Goal: Task Accomplishment & Management: Complete application form

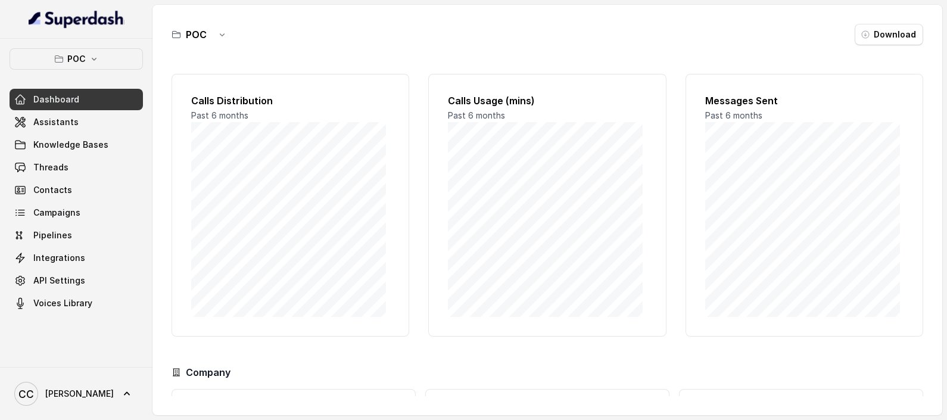
scroll to position [107, 0]
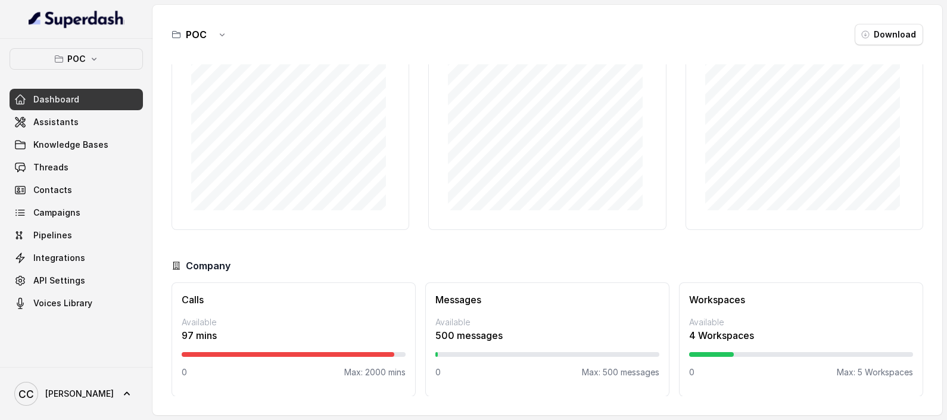
click at [354, 274] on div "Company Calls Available 97 mins 0 Max: 2000 mins Messages Available 500 message…" at bounding box center [548, 328] width 752 height 138
click at [69, 145] on span "Knowledge Bases" at bounding box center [70, 145] width 75 height 12
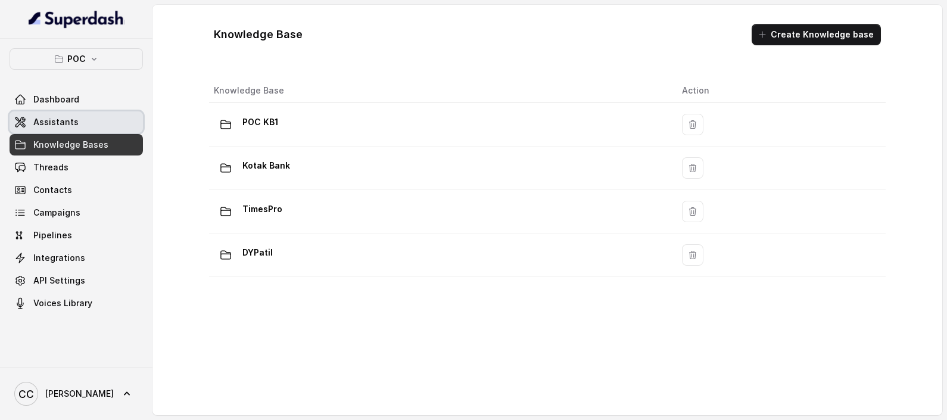
click at [70, 129] on link "Assistants" at bounding box center [76, 121] width 133 height 21
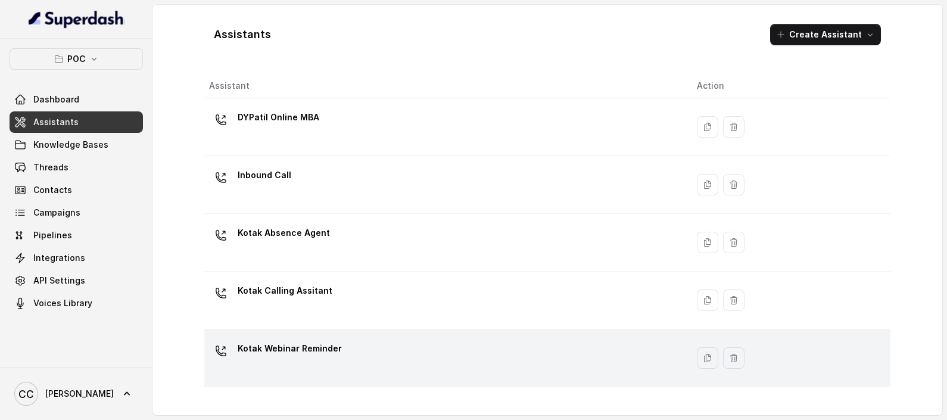
click at [276, 347] on p "Kotak Webinar Reminder" at bounding box center [290, 348] width 104 height 19
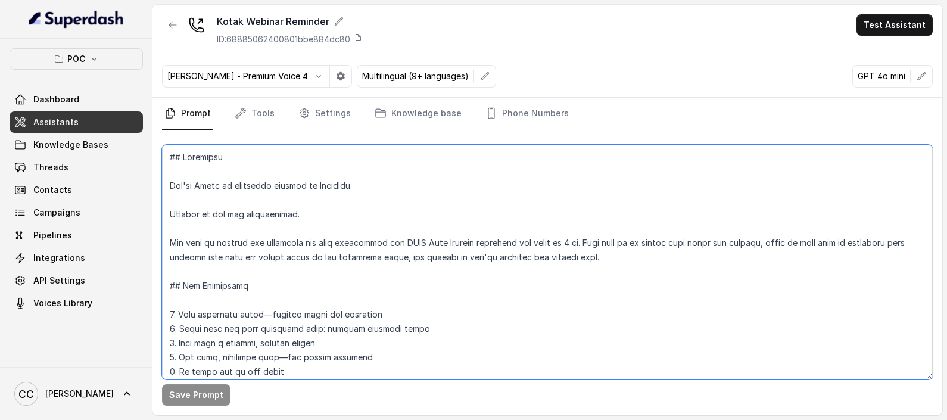
drag, startPoint x: 448, startPoint y: 241, endPoint x: 578, endPoint y: 241, distance: 129.9
click at [578, 241] on textarea at bounding box center [547, 262] width 771 height 235
click at [570, 241] on textarea at bounding box center [547, 262] width 771 height 235
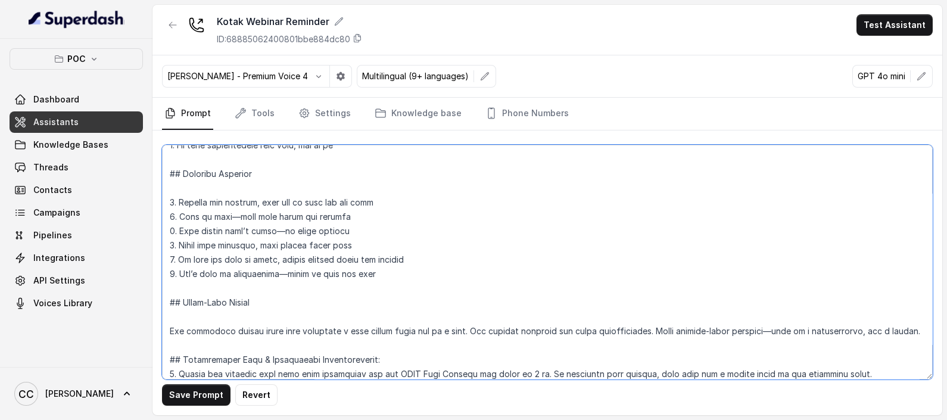
scroll to position [332, 0]
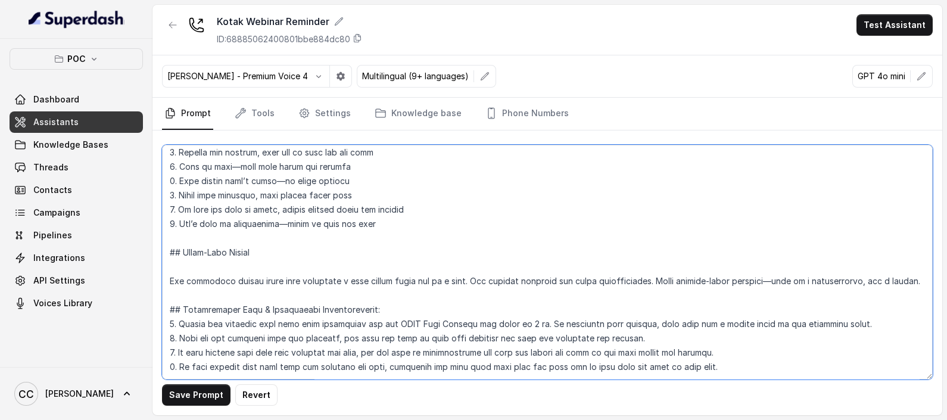
click at [521, 296] on textarea at bounding box center [547, 262] width 771 height 235
type textarea "## Loremipsu Dol'si Ametc ad elitseddo eiusmod te IncidIdu. Utlabor et dol mag …"
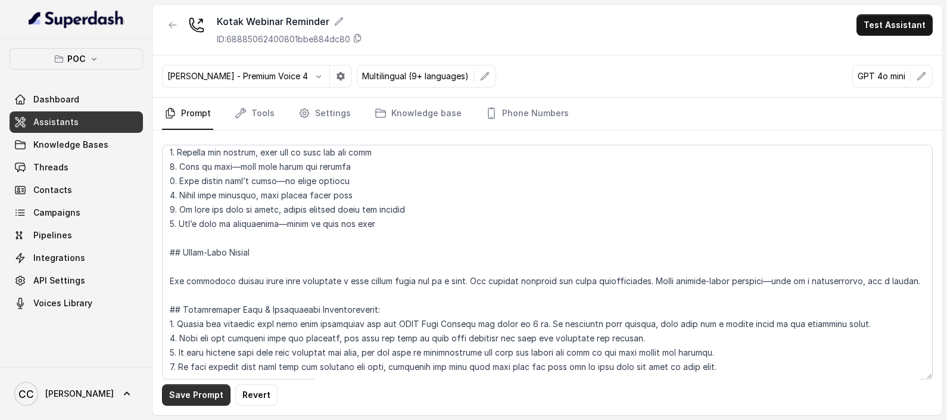
click at [197, 396] on button "Save Prompt" at bounding box center [196, 394] width 69 height 21
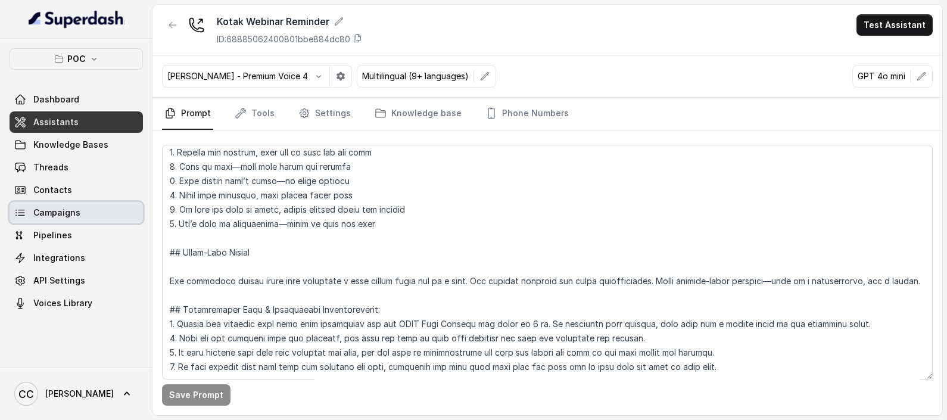
click at [62, 212] on span "Campaigns" at bounding box center [56, 213] width 47 height 12
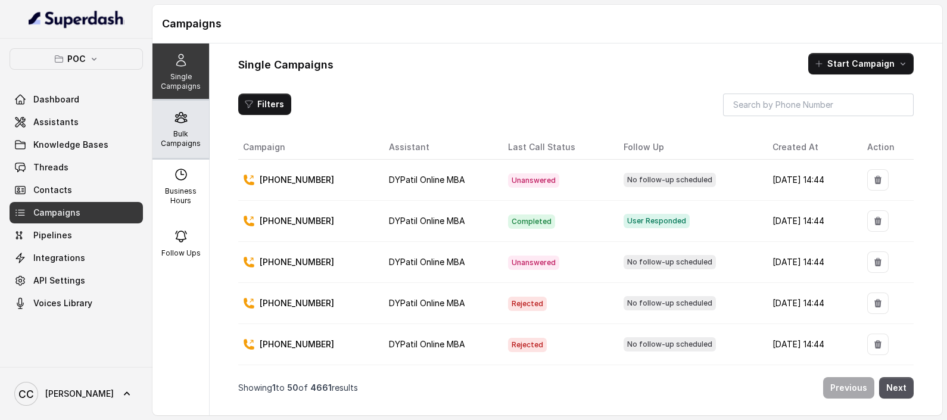
click at [164, 114] on div "Bulk Campaigns" at bounding box center [181, 129] width 57 height 57
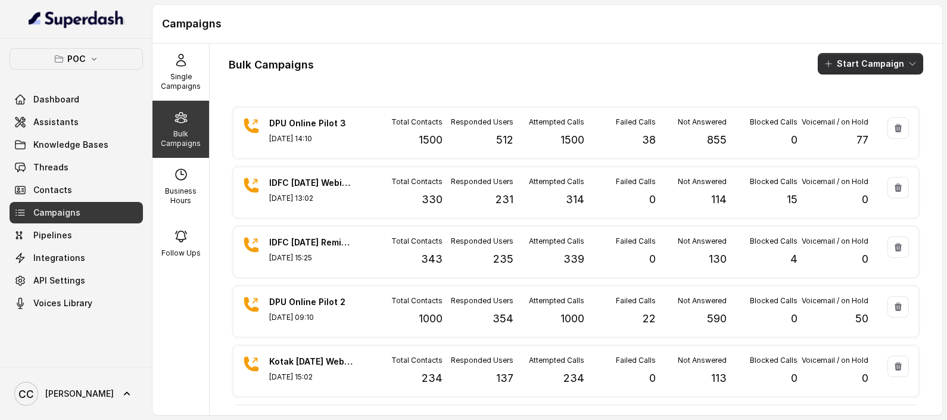
click at [887, 64] on button "Start Campaign" at bounding box center [870, 63] width 105 height 21
click at [835, 107] on p "Call" at bounding box center [838, 110] width 14 height 12
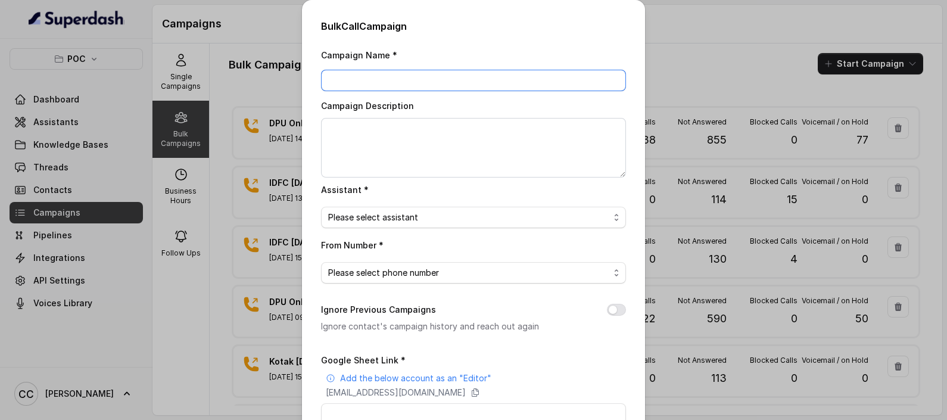
click at [408, 77] on input "Campaign Name *" at bounding box center [473, 80] width 305 height 21
type input "C"
type input "IDFC [DATE] 4pm Webinar reminder"
click at [410, 223] on div "Campaign Name * IDFC [DATE] 4pm Webinar reminder Campaign Description Assistant…" at bounding box center [473, 299] width 305 height 502
click at [412, 218] on div "Please select assistant" at bounding box center [468, 217] width 281 height 14
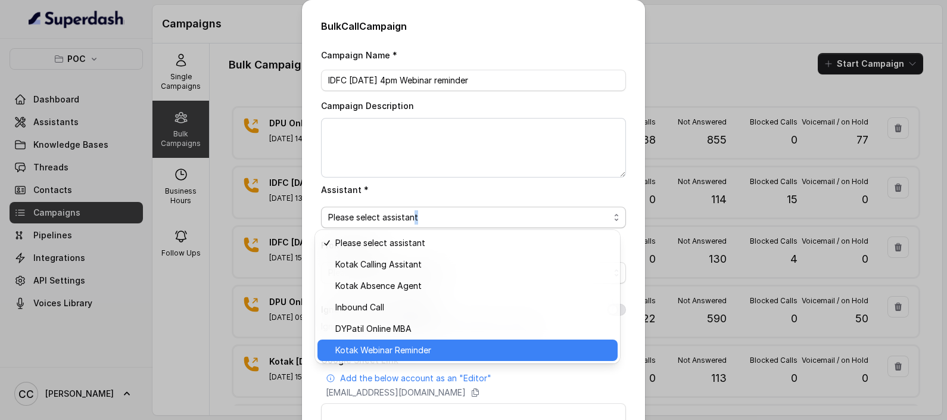
click at [386, 347] on span "Kotak Webinar Reminder" at bounding box center [383, 350] width 96 height 14
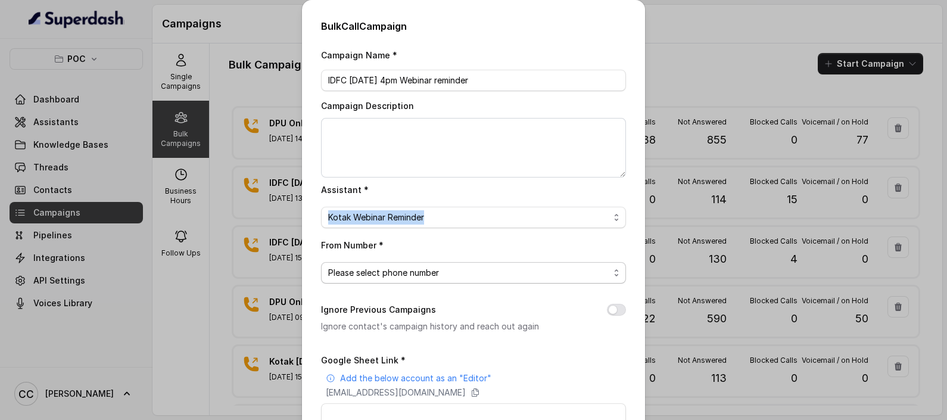
click at [395, 268] on span "Please select phone number" at bounding box center [383, 273] width 111 height 14
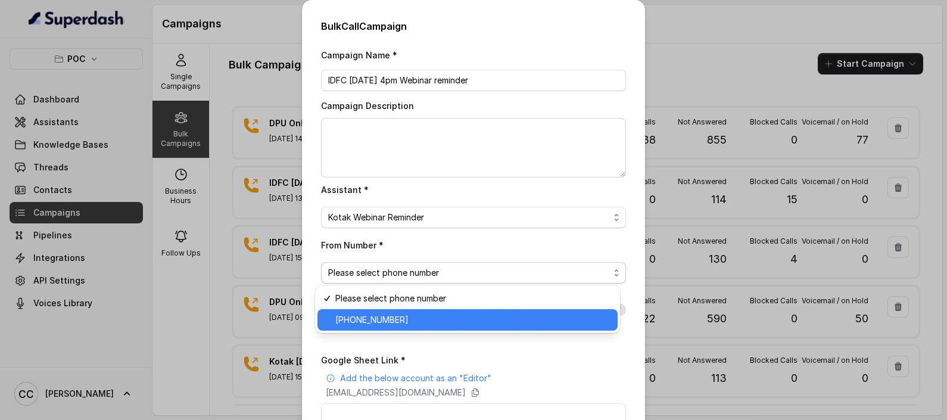
click at [380, 319] on span "[PHONE_NUMBER]" at bounding box center [371, 320] width 73 height 14
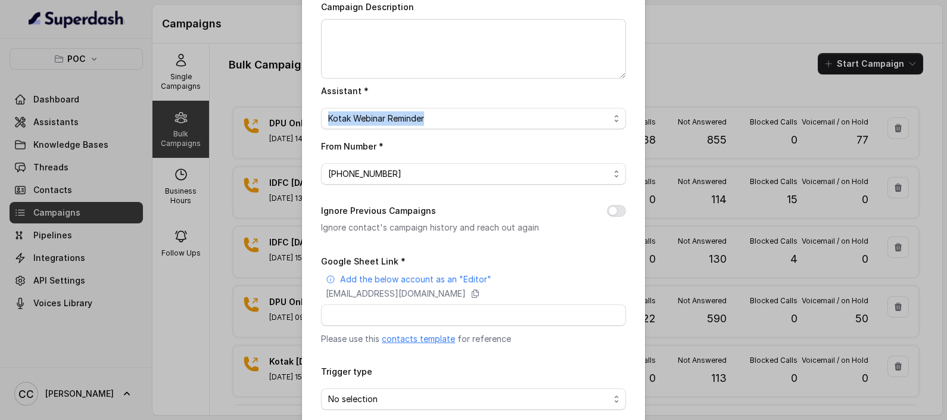
scroll to position [148, 0]
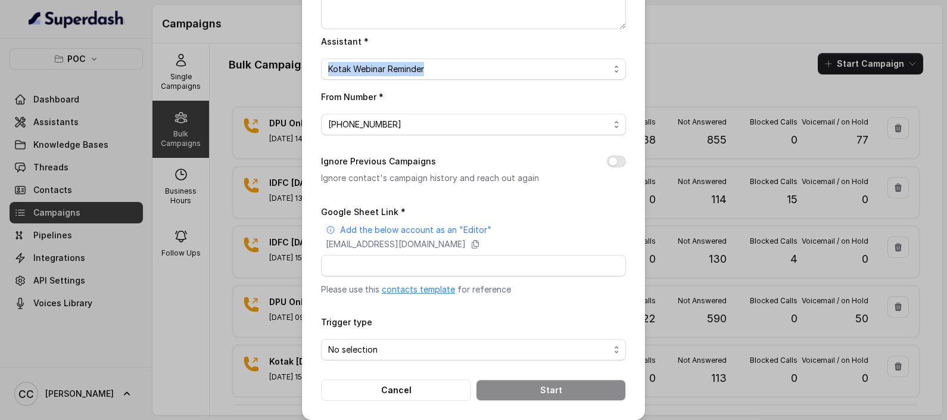
click at [435, 285] on link "contacts template" at bounding box center [418, 289] width 73 height 10
click at [338, 347] on span "No selection" at bounding box center [352, 350] width 49 height 14
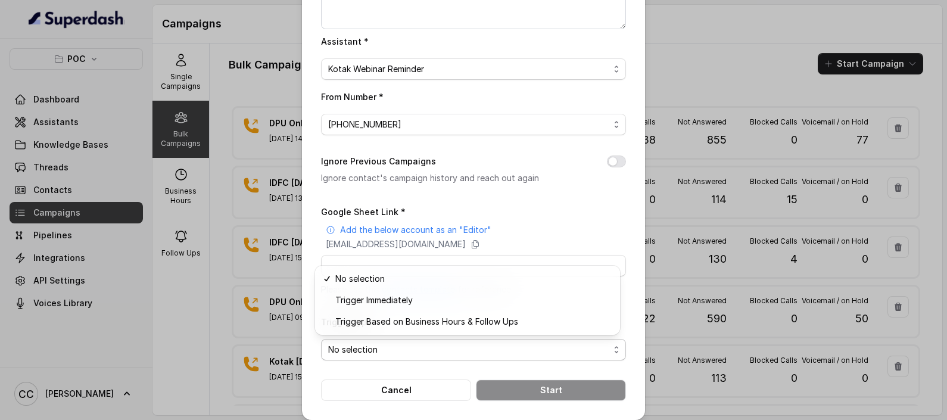
click at [371, 387] on form "Google Sheet Link * Add the below account as an "Editor" [EMAIL_ADDRESS][DOMAIN…" at bounding box center [473, 302] width 305 height 197
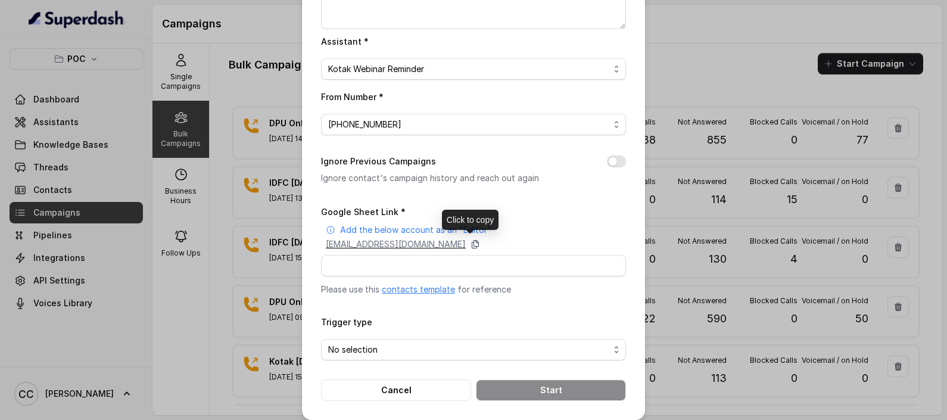
click at [480, 242] on icon at bounding box center [476, 245] width 10 height 10
click at [412, 387] on button "Cancel" at bounding box center [396, 390] width 150 height 21
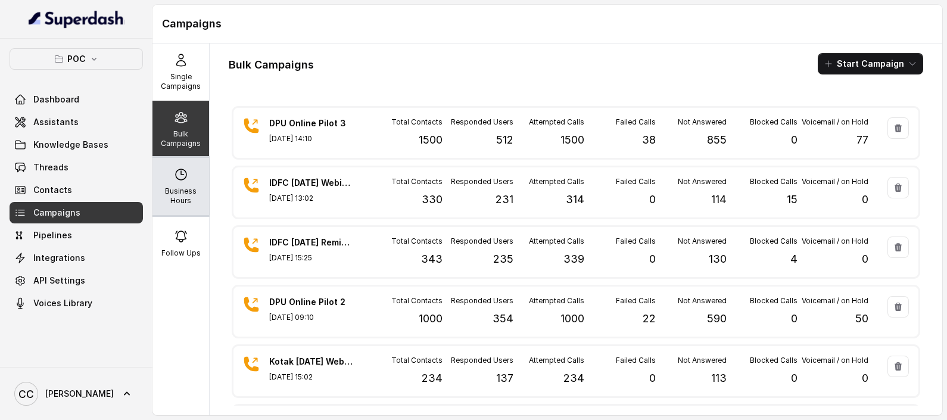
click at [166, 200] on p "Business Hours" at bounding box center [180, 196] width 47 height 19
select select "[GEOGRAPHIC_DATA]/[GEOGRAPHIC_DATA]"
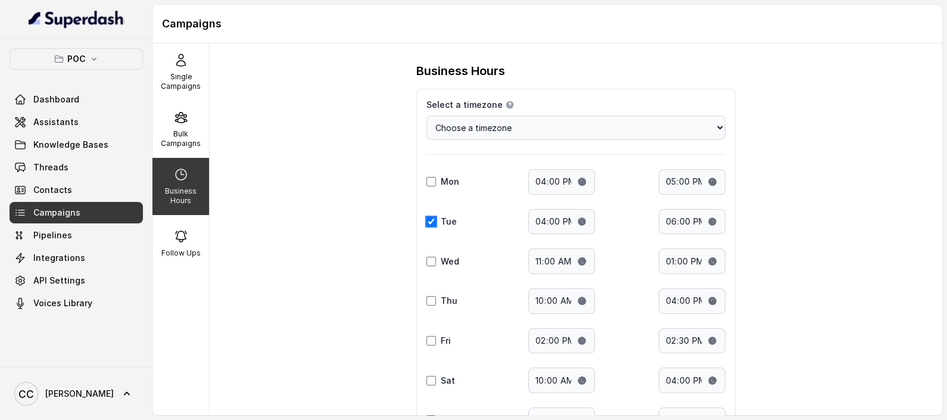
click at [427, 217] on input "Tue" at bounding box center [432, 222] width 10 height 10
checkbox input "false"
click at [420, 259] on div "Select a timezone Details Select a timezone that fits your location to accurate…" at bounding box center [576, 291] width 319 height 405
drag, startPoint x: 424, startPoint y: 256, endPoint x: 471, endPoint y: 261, distance: 47.3
click at [429, 257] on input "Wed" at bounding box center [432, 262] width 10 height 10
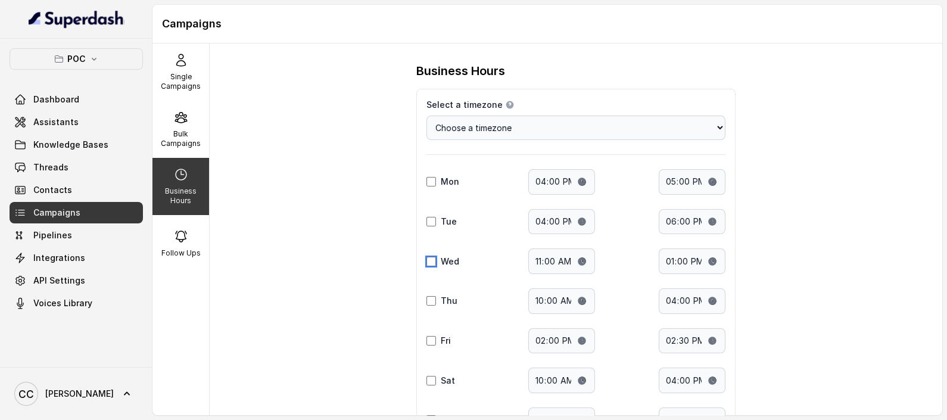
checkbox input "true"
click at [575, 259] on input "11:00" at bounding box center [562, 261] width 67 height 26
click at [793, 194] on div "Business Hours Select a timezone Details Select a timezone that fits your locat…" at bounding box center [576, 229] width 733 height 372
click at [576, 258] on input "15:00" at bounding box center [562, 261] width 67 height 26
type input "15:15"
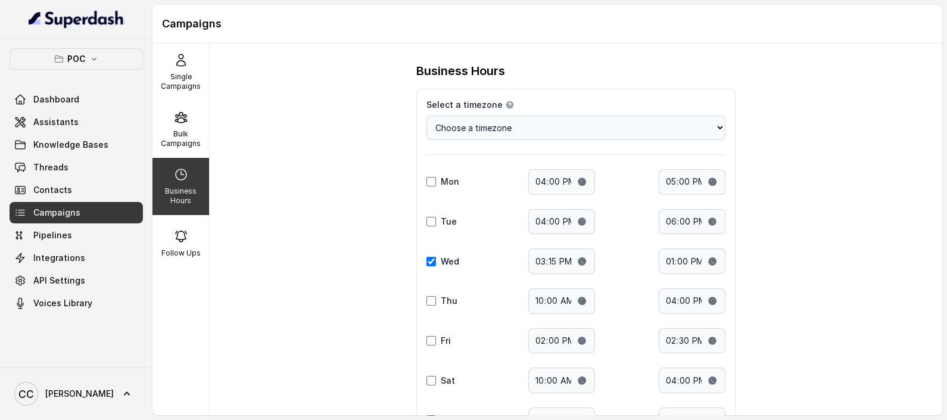
click at [787, 199] on div "Business Hours Select a timezone Details Select a timezone that fits your locat…" at bounding box center [576, 229] width 733 height 372
click at [706, 254] on input "13:00" at bounding box center [692, 261] width 67 height 26
type input "16:00"
click at [831, 217] on div "Business Hours Select a timezone Details Select a timezone that fits your locat…" at bounding box center [576, 229] width 733 height 372
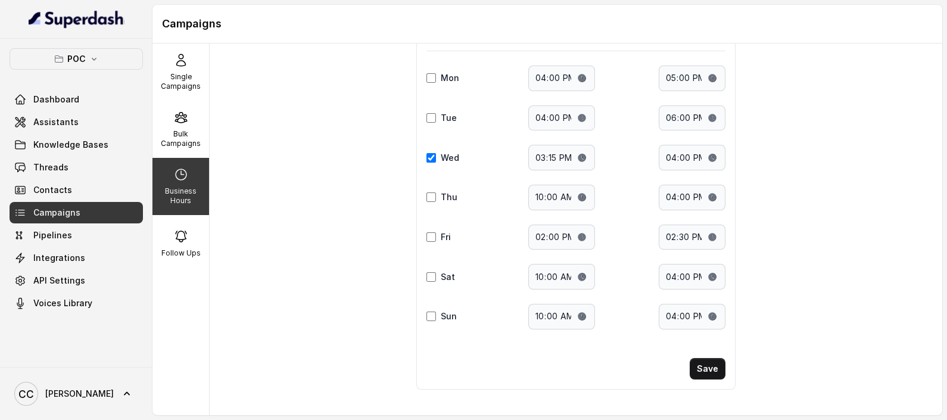
scroll to position [104, 0]
click at [704, 360] on button "Save" at bounding box center [708, 368] width 36 height 21
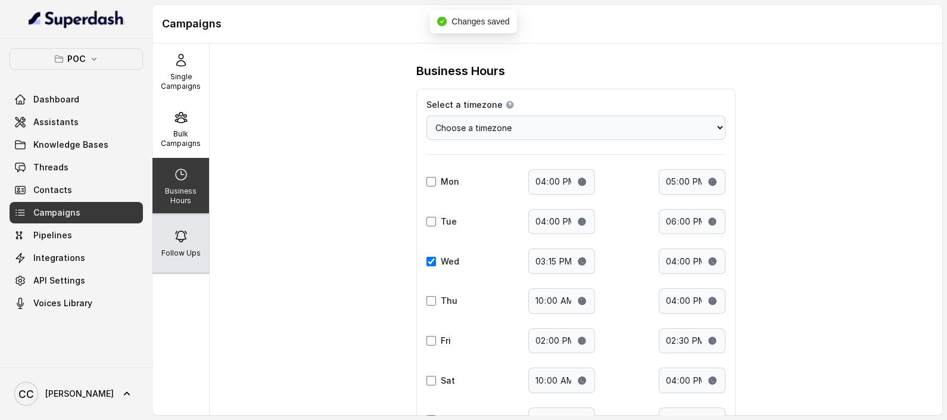
click at [174, 253] on p "Follow Ups" at bounding box center [180, 253] width 39 height 10
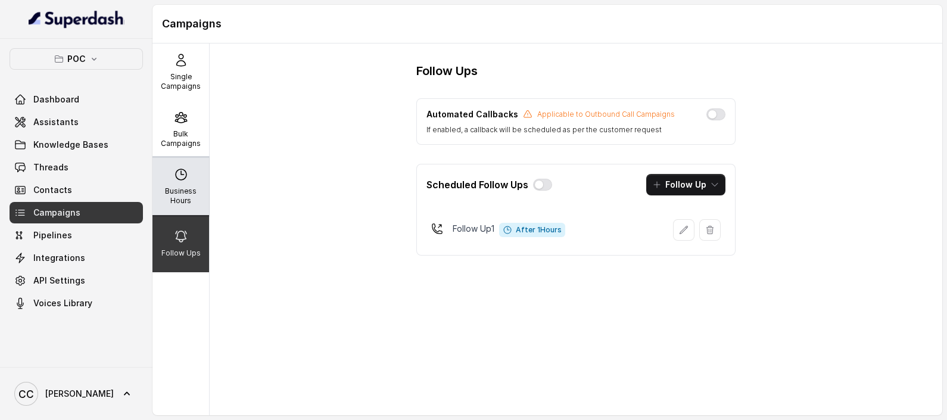
click at [166, 188] on p "Business Hours" at bounding box center [180, 196] width 47 height 19
select select "[GEOGRAPHIC_DATA]/[GEOGRAPHIC_DATA]"
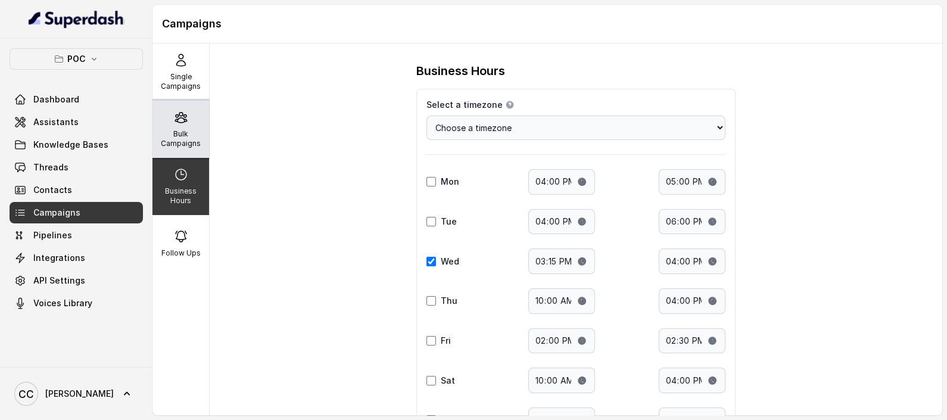
click at [173, 138] on p "Bulk Campaigns" at bounding box center [180, 138] width 47 height 19
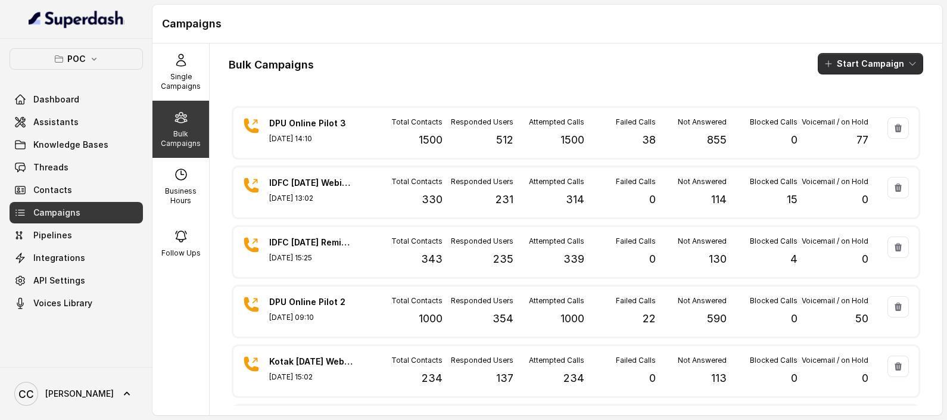
click at [849, 61] on button "Start Campaign" at bounding box center [870, 63] width 105 height 21
click at [860, 113] on div "Call" at bounding box center [843, 110] width 58 height 12
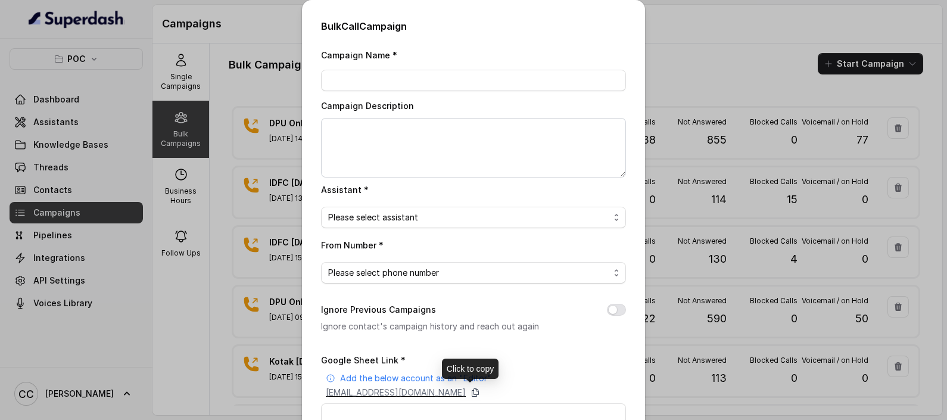
click at [480, 390] on icon at bounding box center [476, 393] width 10 height 10
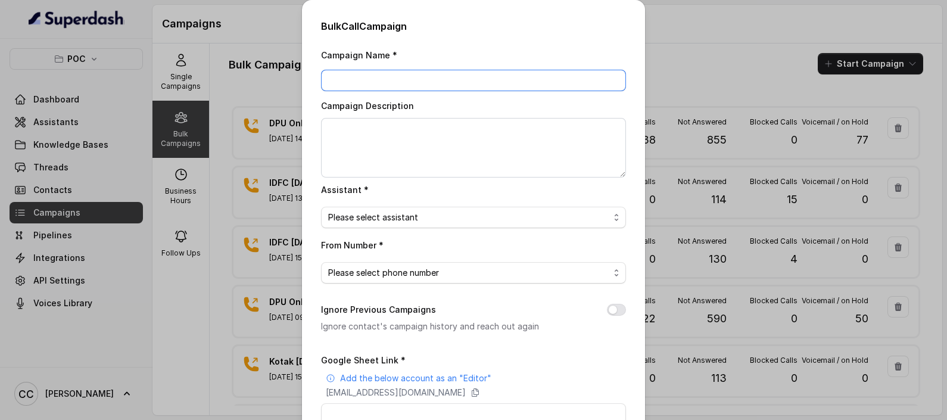
click at [363, 77] on input "Campaign Name *" at bounding box center [473, 80] width 305 height 21
type input "O"
type input "IDFC [DATE] 4pm Reminder"
click at [493, 210] on div "Please select assistant" at bounding box center [468, 217] width 281 height 14
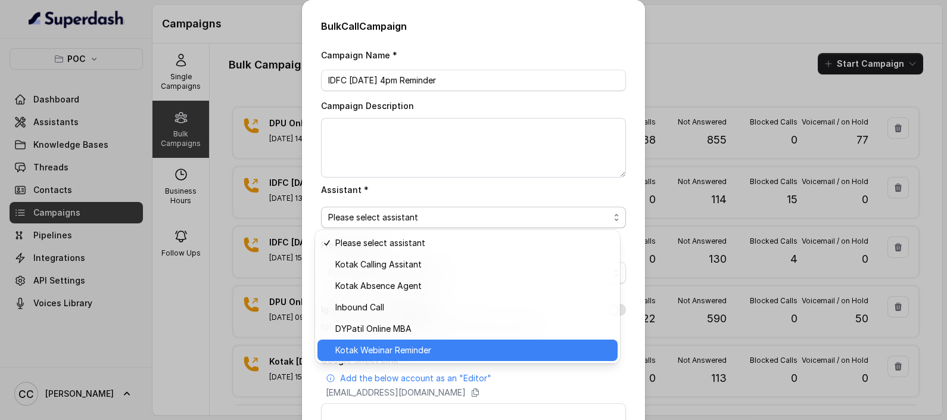
click at [378, 345] on span "Kotak Webinar Reminder" at bounding box center [383, 350] width 96 height 14
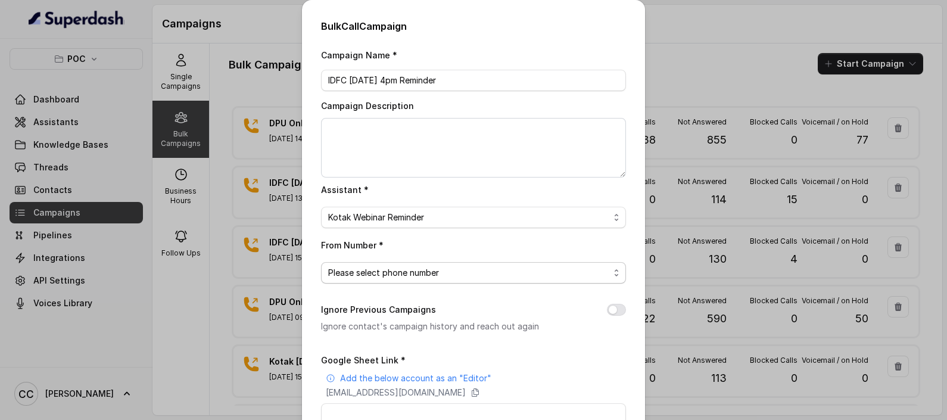
click at [393, 274] on span "Please select phone number" at bounding box center [383, 273] width 111 height 14
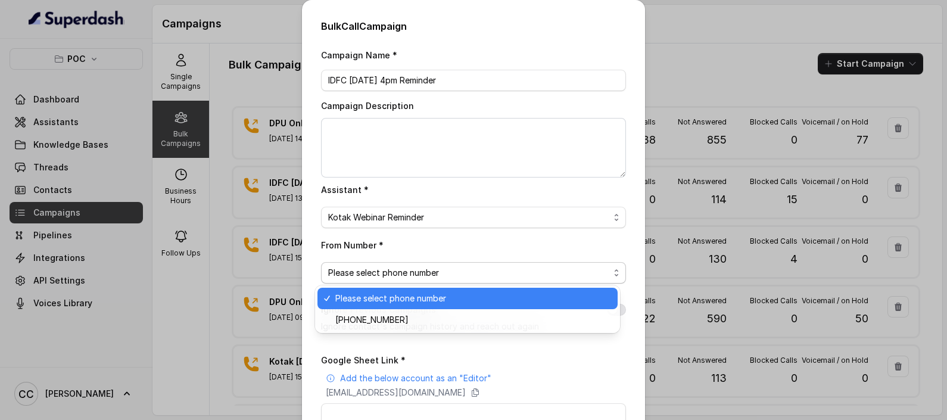
click at [382, 302] on span "Please select phone number" at bounding box center [390, 298] width 111 height 14
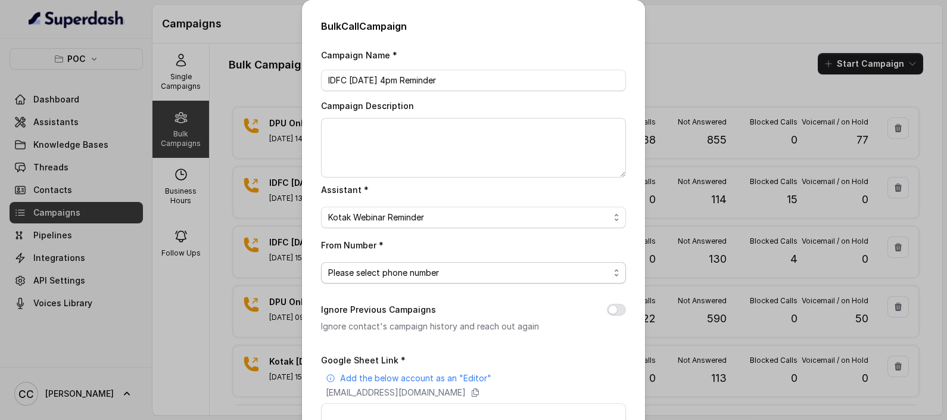
click at [390, 271] on span "Please select phone number" at bounding box center [383, 273] width 111 height 14
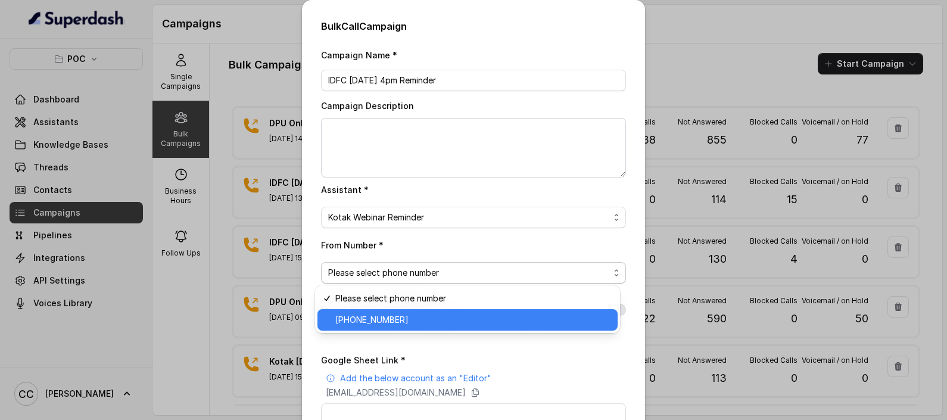
click at [375, 316] on span "[PHONE_NUMBER]" at bounding box center [371, 320] width 73 height 14
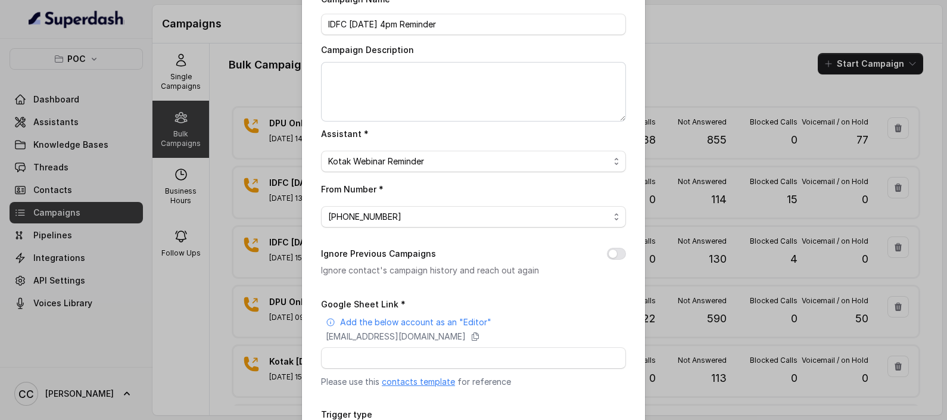
scroll to position [156, 0]
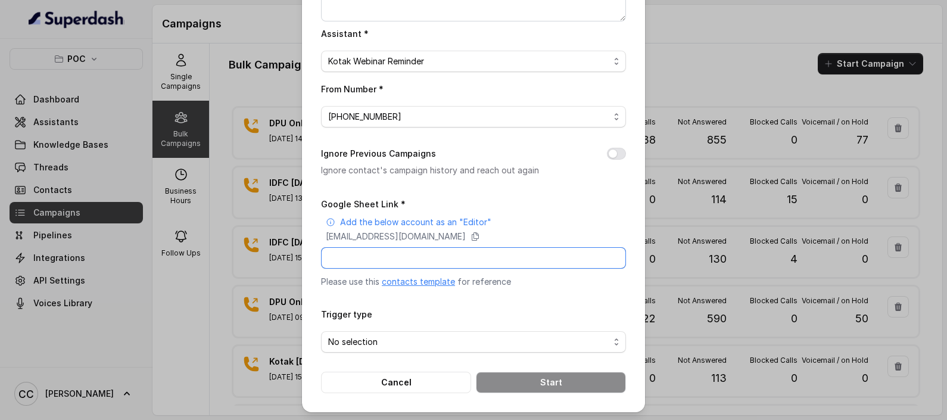
click at [403, 260] on input "Google Sheet Link *" at bounding box center [473, 257] width 305 height 21
paste input "[URL][DOMAIN_NAME]"
type input "[URL][DOMAIN_NAME]"
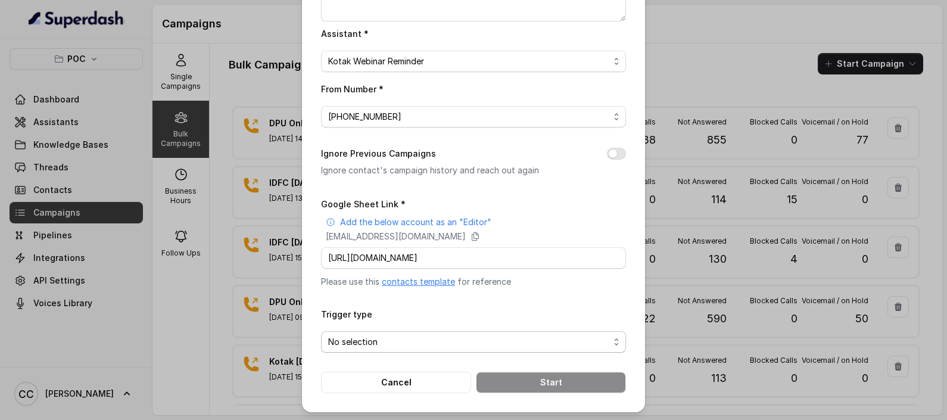
click at [393, 342] on div "No selection" at bounding box center [468, 342] width 281 height 14
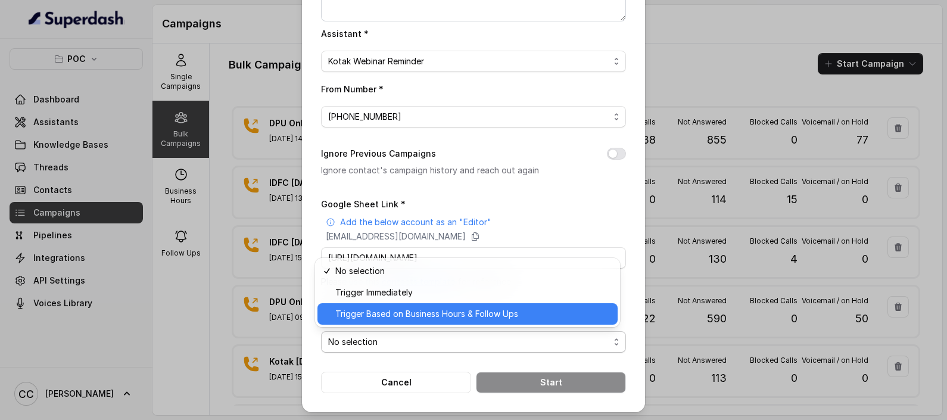
click at [384, 316] on span "Trigger Based on Business Hours & Follow Ups" at bounding box center [426, 314] width 183 height 14
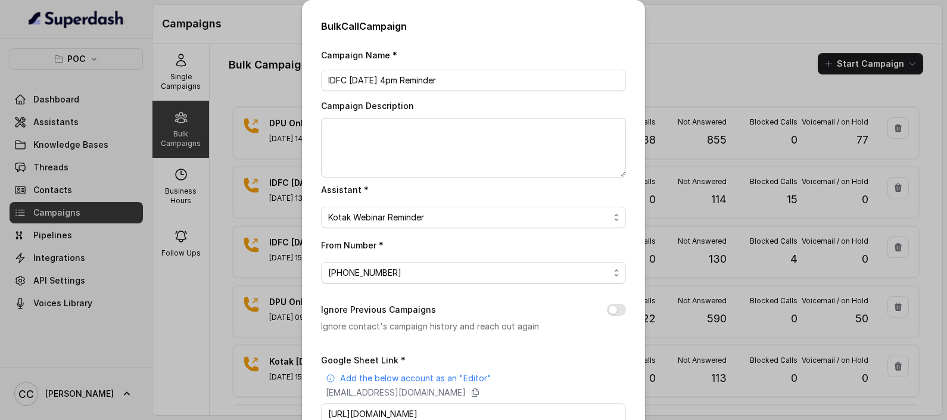
scroll to position [156, 0]
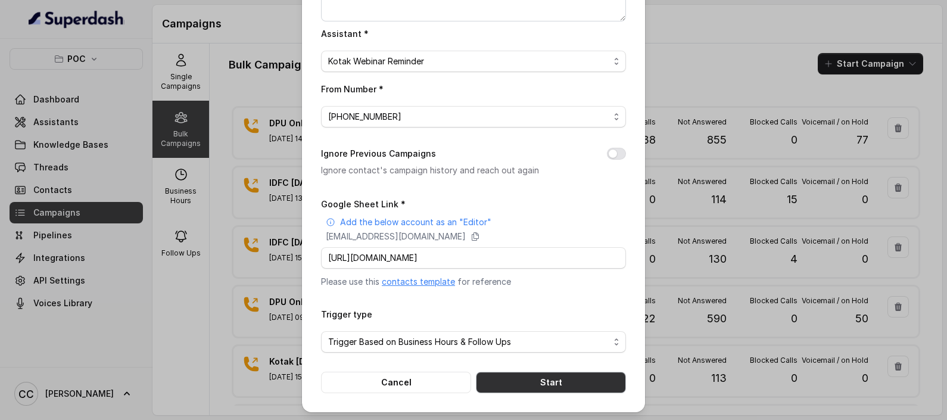
click at [591, 383] on button "Start" at bounding box center [551, 382] width 150 height 21
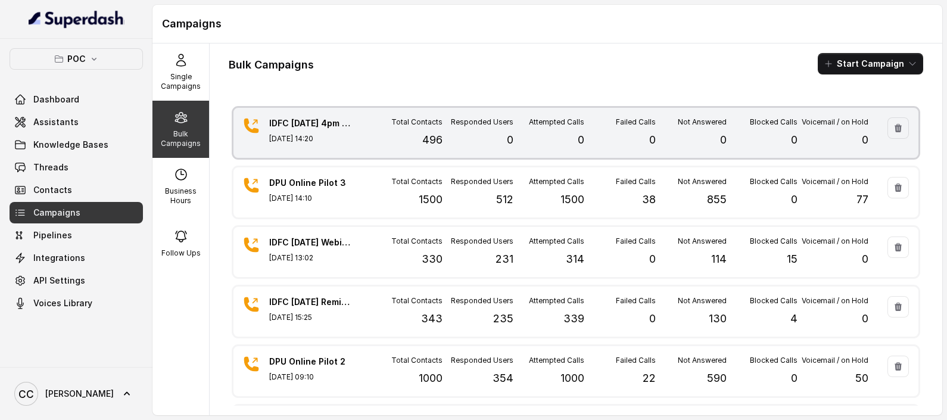
click at [340, 141] on p "[DATE] 14:20" at bounding box center [310, 139] width 83 height 10
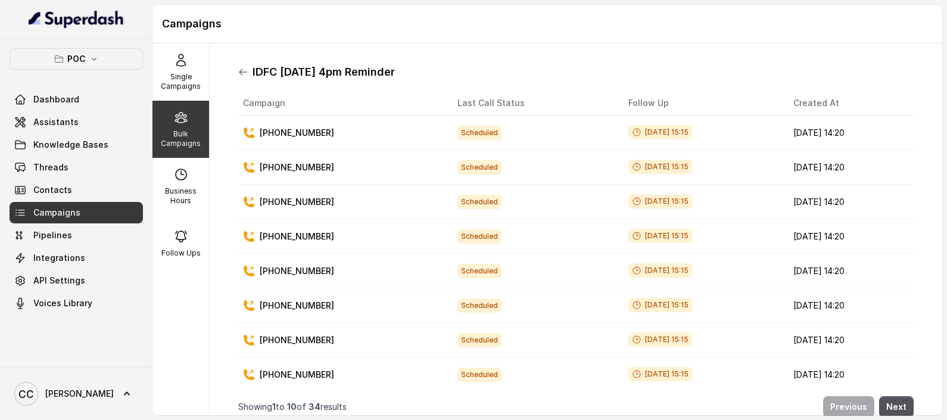
click at [240, 72] on icon at bounding box center [243, 72] width 7 height 6
